Goal: Find specific page/section: Find specific page/section

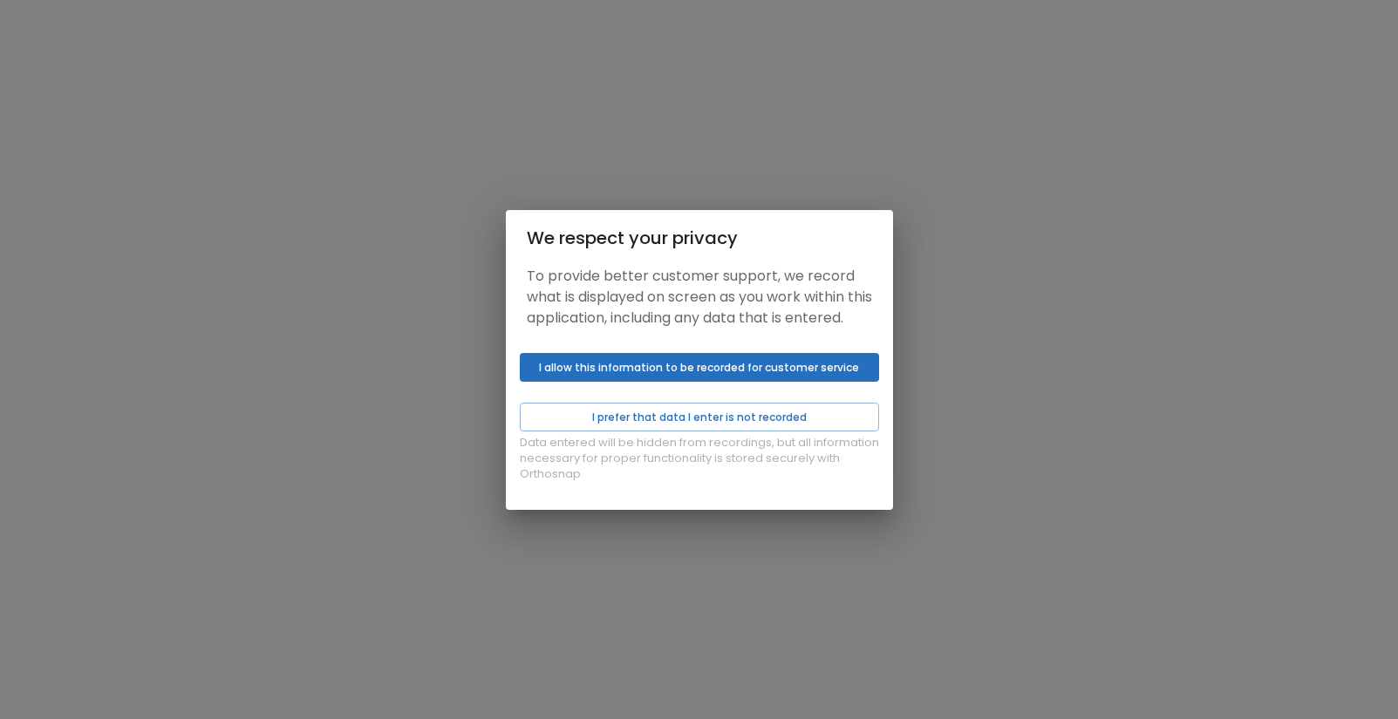
click at [690, 381] on button "I allow this information to be recorded for customer service" at bounding box center [699, 367] width 359 height 29
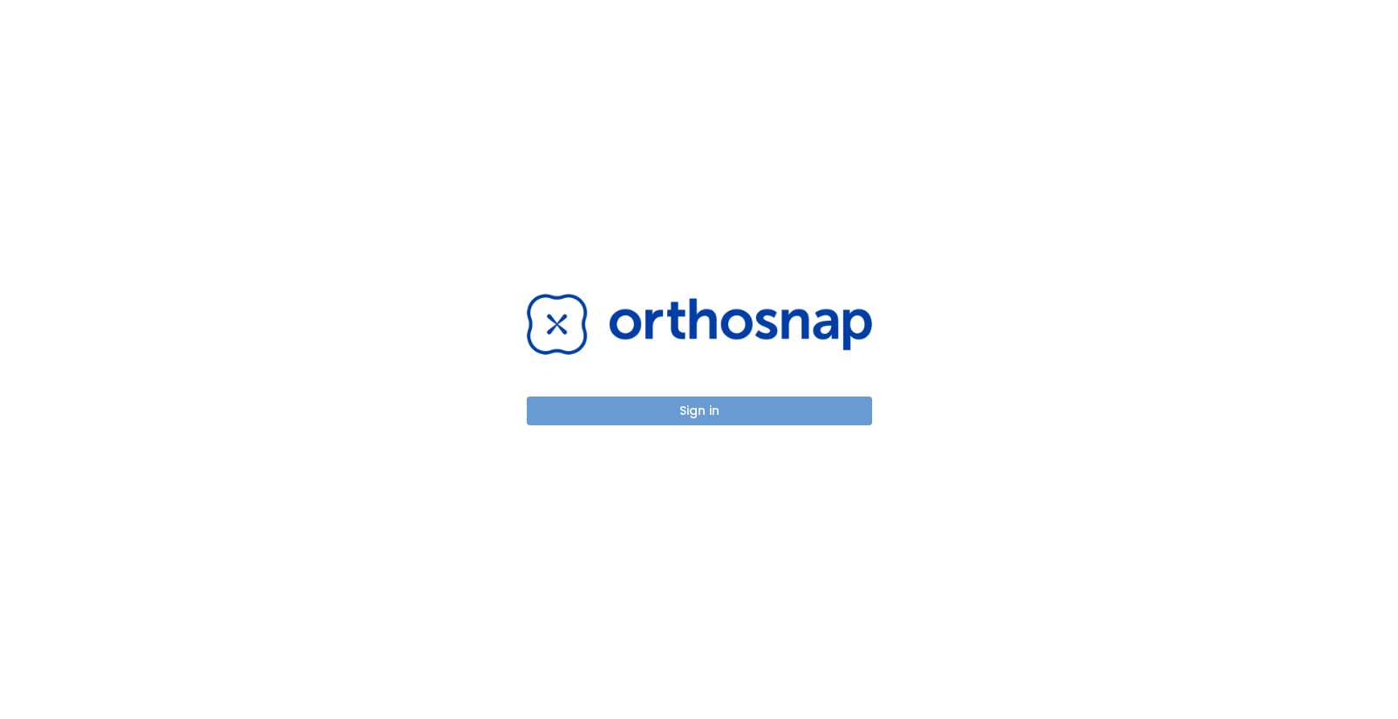
click at [731, 412] on button "Sign in" at bounding box center [699, 411] width 345 height 29
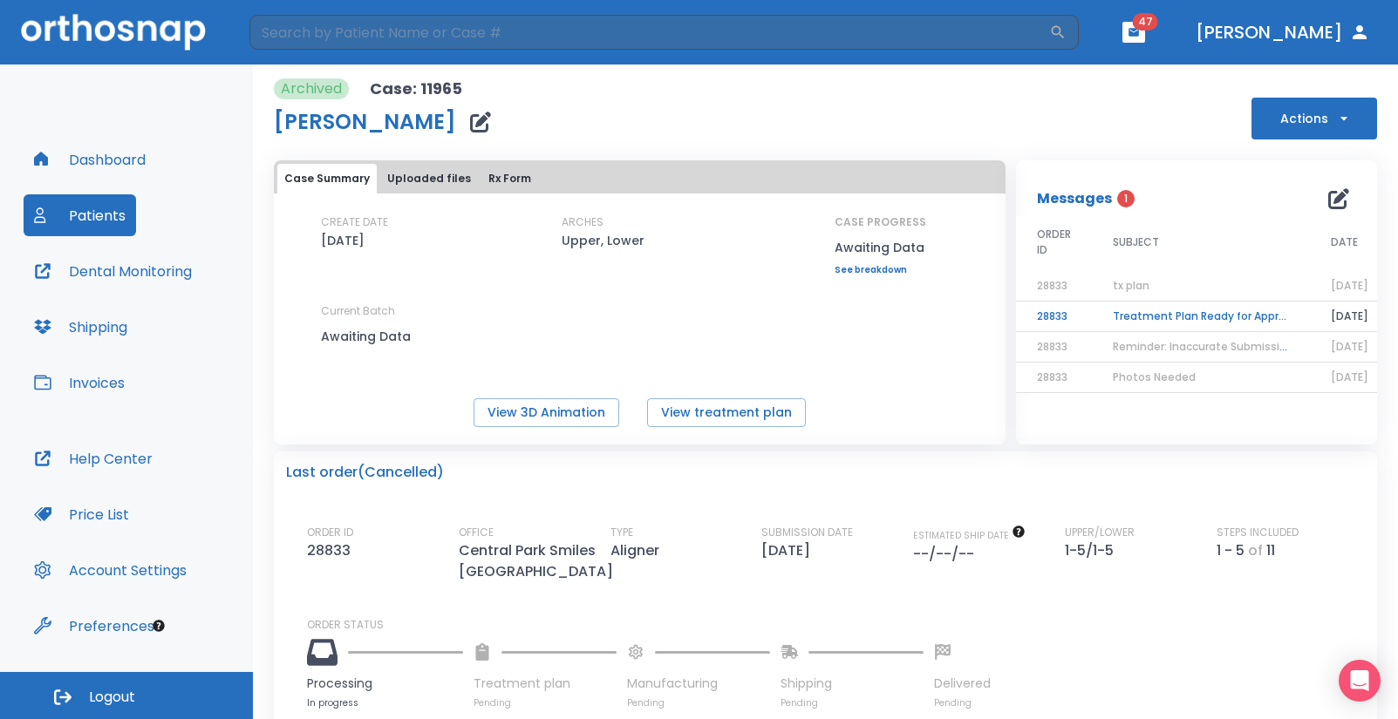
click at [101, 226] on button "Patients" at bounding box center [80, 215] width 112 height 42
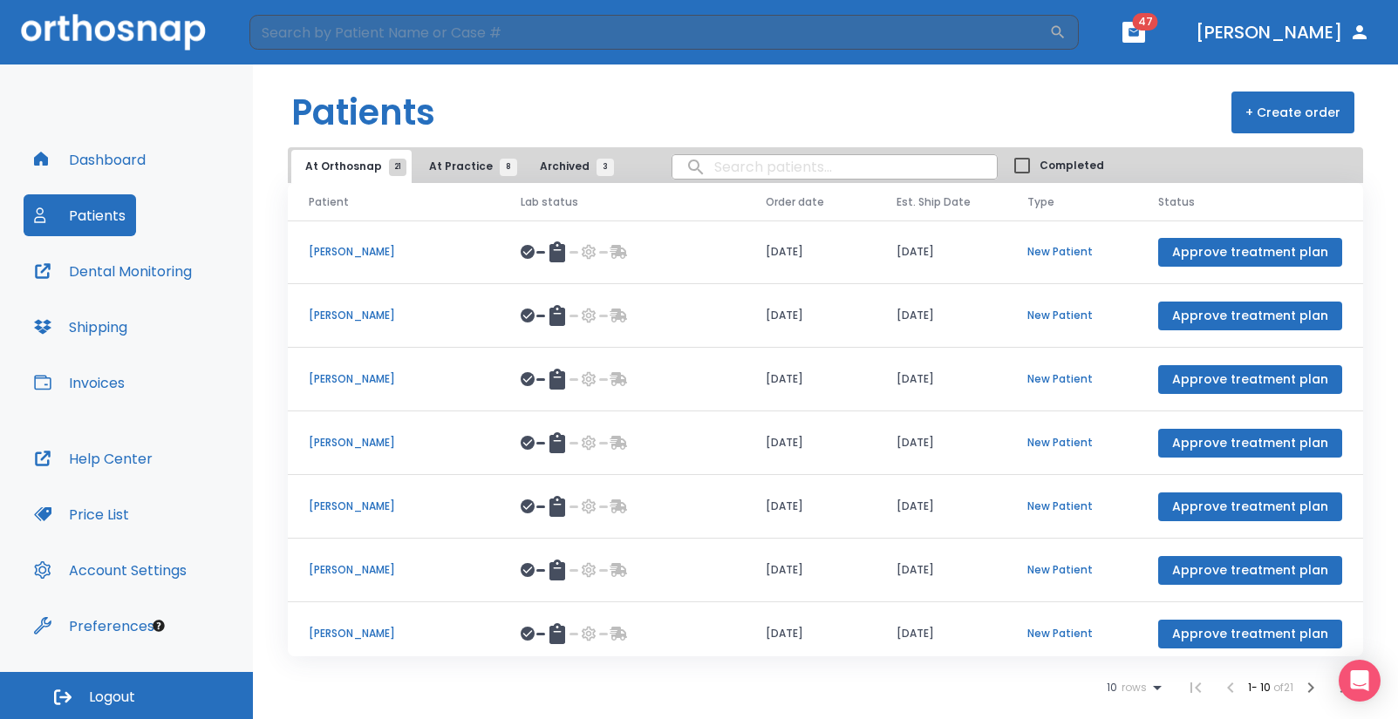
click at [712, 165] on input "search" at bounding box center [834, 167] width 324 height 34
click at [767, 171] on input "search" at bounding box center [834, 167] width 324 height 34
type input "small"
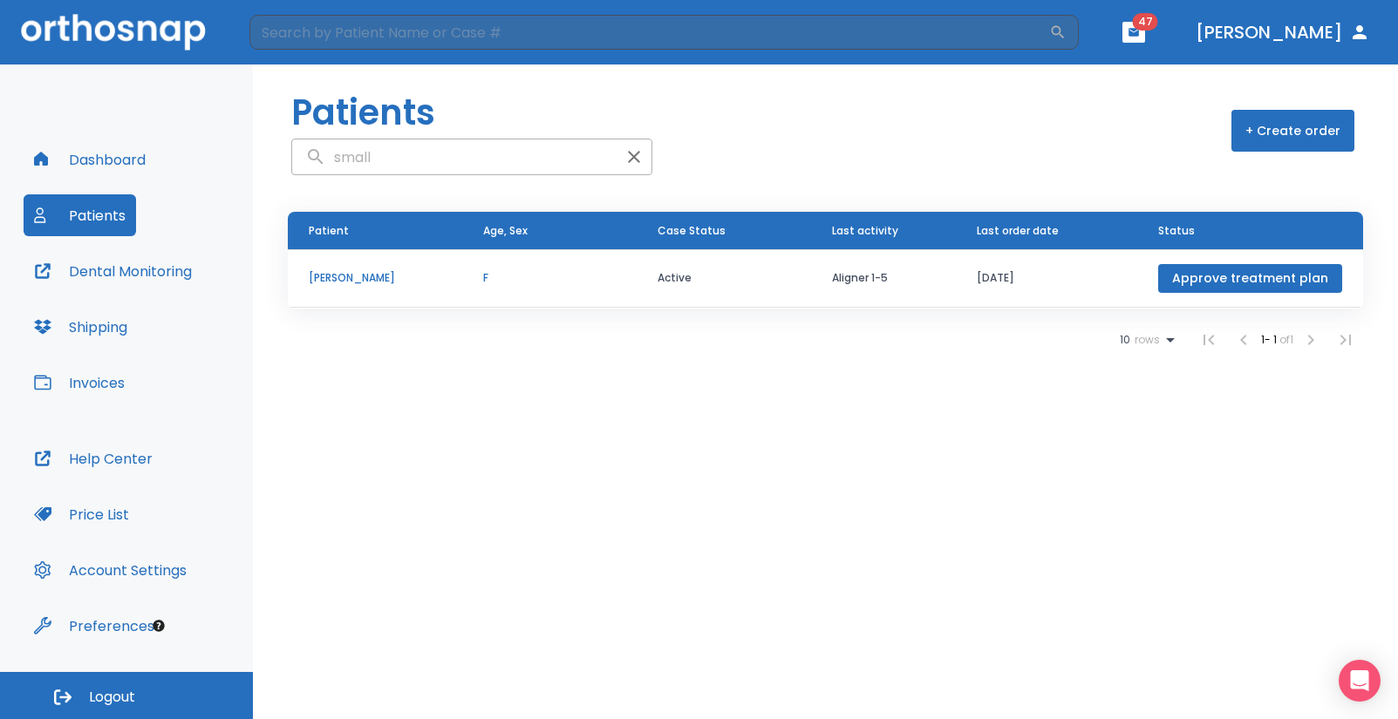
click at [1125, 275] on td "09/15/25" at bounding box center [1046, 278] width 181 height 58
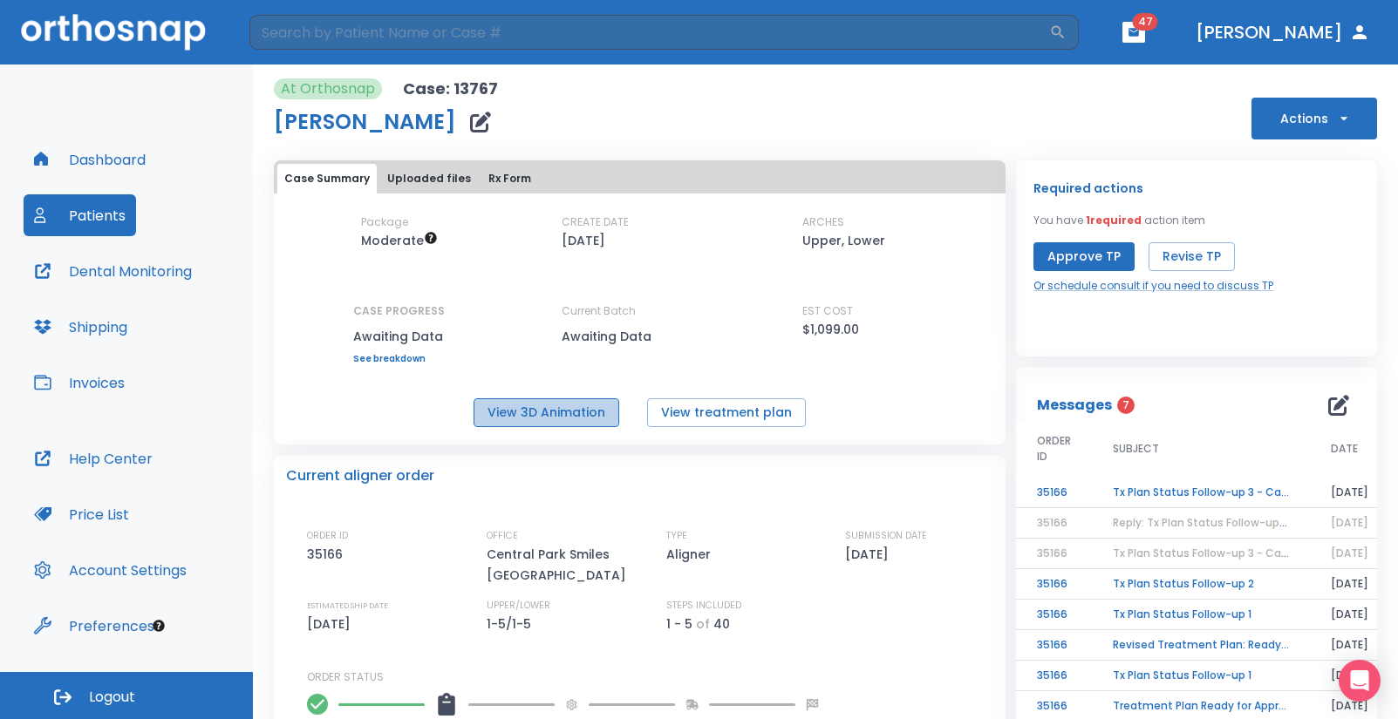
click at [542, 417] on button "View 3D Animation" at bounding box center [546, 412] width 146 height 29
